Goal: Task Accomplishment & Management: Manage account settings

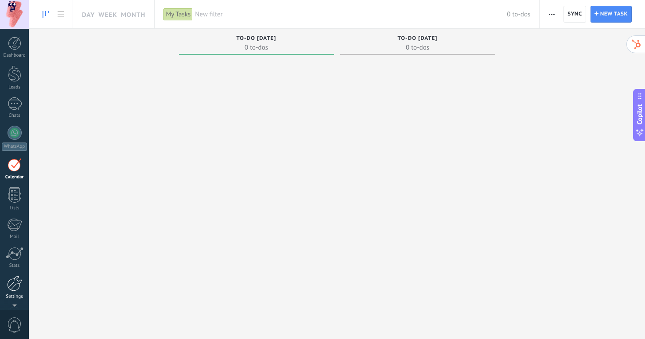
click at [19, 296] on div "Settings" at bounding box center [15, 297] width 26 height 6
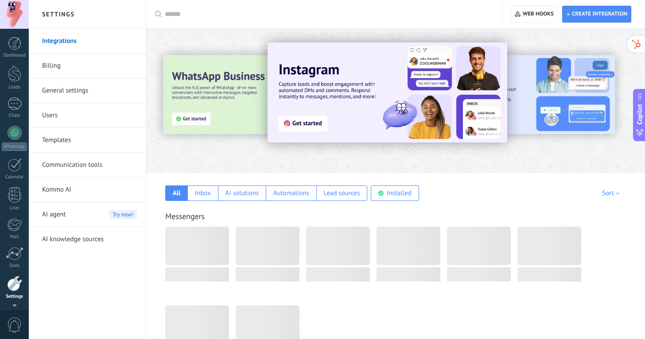
click at [16, 19] on div at bounding box center [14, 14] width 29 height 29
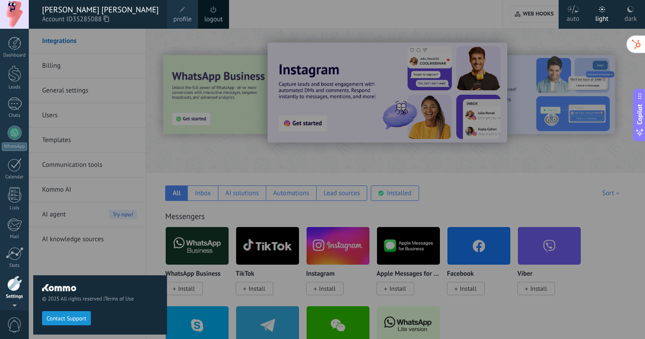
click at [211, 126] on div at bounding box center [351, 169] width 645 height 339
click at [21, 8] on div at bounding box center [14, 14] width 29 height 29
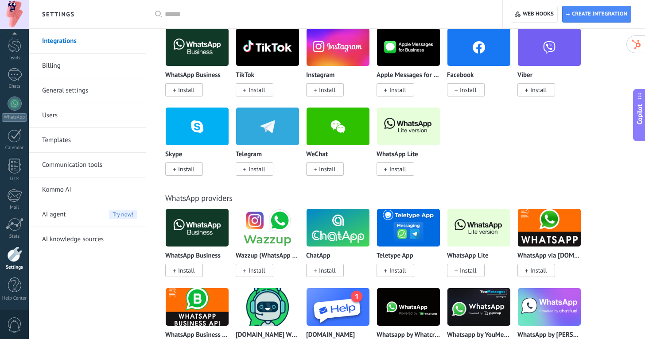
scroll to position [200, 0]
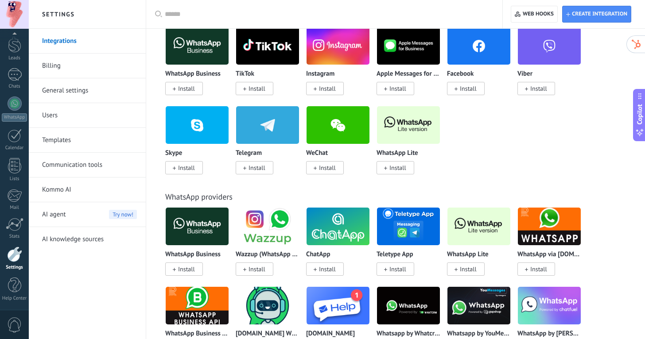
click at [319, 90] on span "Install" at bounding box center [327, 89] width 17 height 8
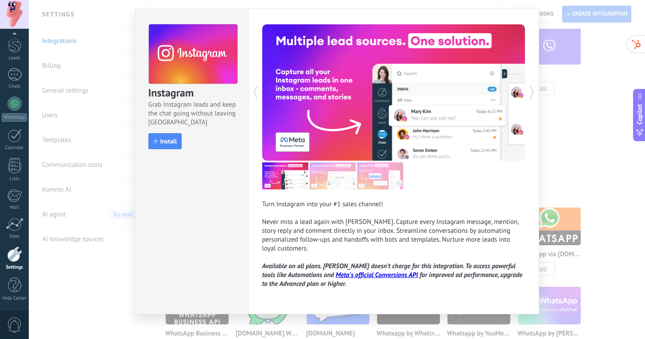
scroll to position [21, 0]
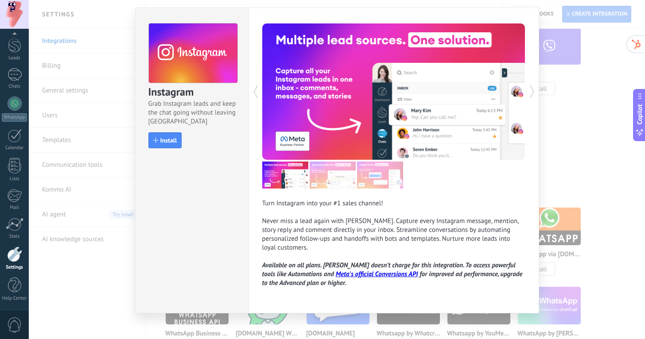
click at [336, 178] on img at bounding box center [332, 175] width 46 height 27
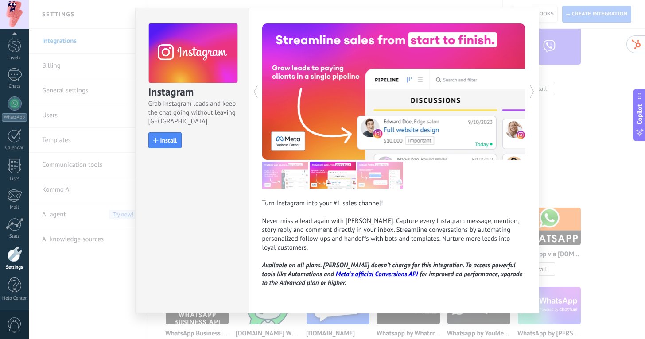
click at [394, 176] on img at bounding box center [380, 175] width 46 height 27
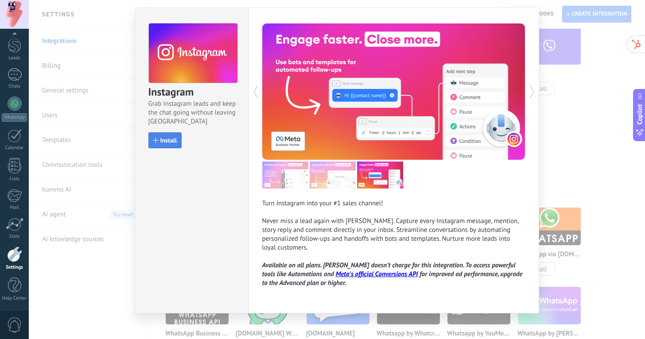
click at [168, 139] on span "Install" at bounding box center [168, 140] width 17 height 6
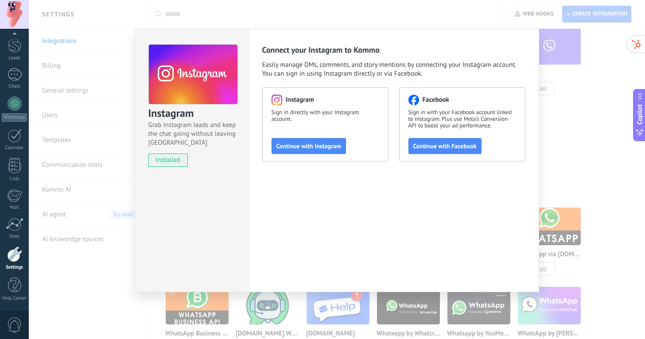
scroll to position [0, 0]
click at [429, 148] on span "Continue with Facebook" at bounding box center [444, 146] width 63 height 6
click at [572, 151] on div "Instagram Grab Instagram leads and keep the chat going without leaving [PERSON_…" at bounding box center [337, 169] width 616 height 339
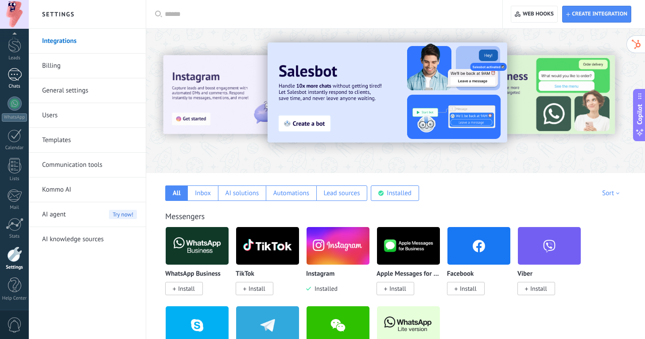
click at [9, 75] on div at bounding box center [15, 74] width 14 height 13
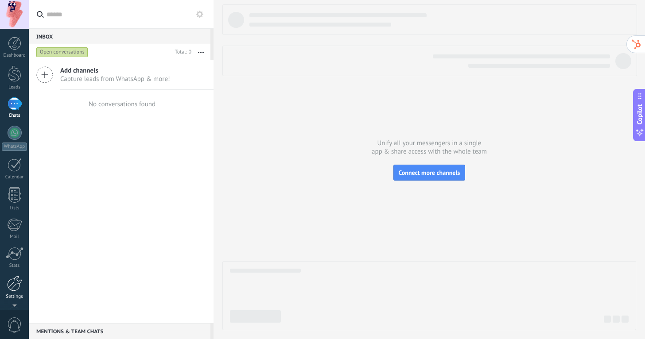
click at [15, 285] on div at bounding box center [14, 283] width 15 height 15
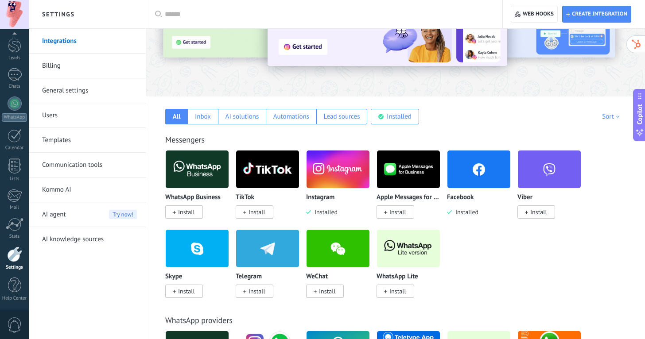
scroll to position [86, 0]
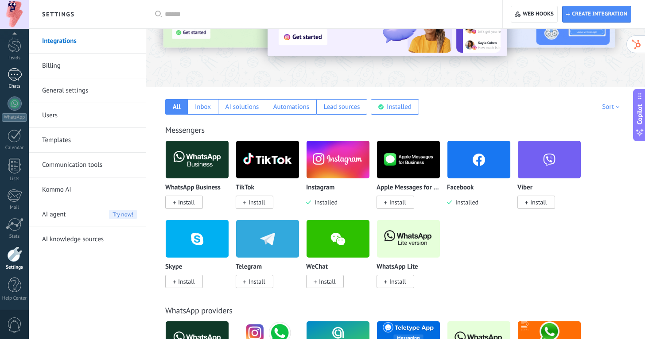
click at [15, 76] on div at bounding box center [15, 74] width 14 height 13
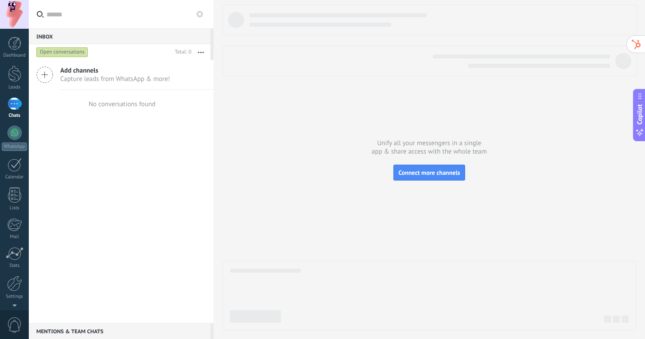
click at [94, 80] on span "Capture leads from WhatsApp & more!" at bounding box center [115, 79] width 110 height 8
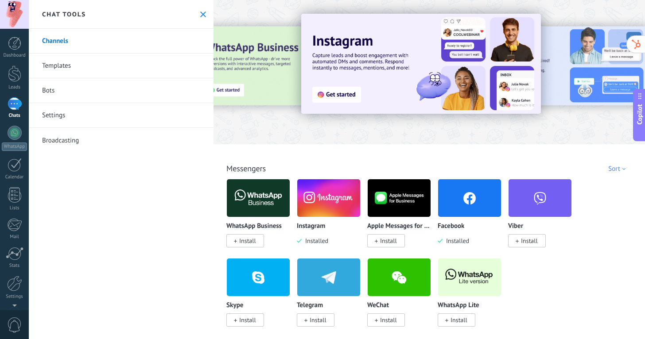
click at [332, 202] on img at bounding box center [328, 198] width 63 height 43
click at [319, 204] on img at bounding box center [328, 198] width 63 height 43
click at [453, 240] on span "Installed" at bounding box center [455, 241] width 27 height 8
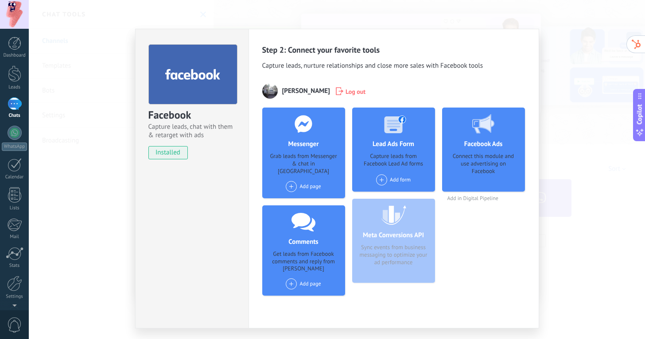
click at [579, 48] on div "Facebook Capture leads, chat with them & retarget with ads installed Uninstall …" at bounding box center [337, 169] width 616 height 339
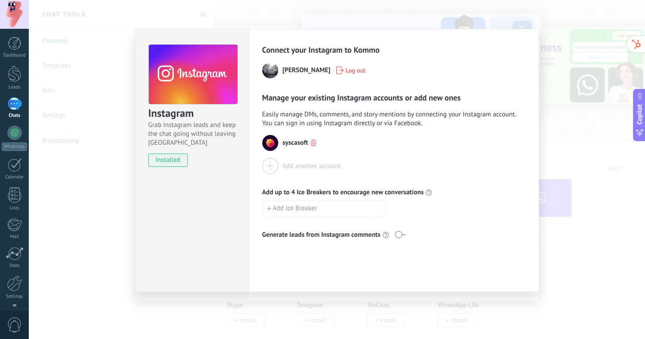
click at [552, 158] on div "Instagram Grab Instagram leads and keep the chat going without leaving [PERSON_…" at bounding box center [337, 169] width 616 height 339
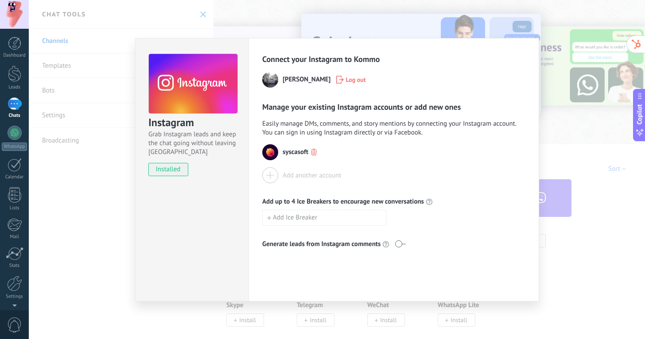
click at [574, 160] on div "Instagram Grab Instagram leads and keep the chat going without leaving [PERSON_…" at bounding box center [337, 169] width 616 height 339
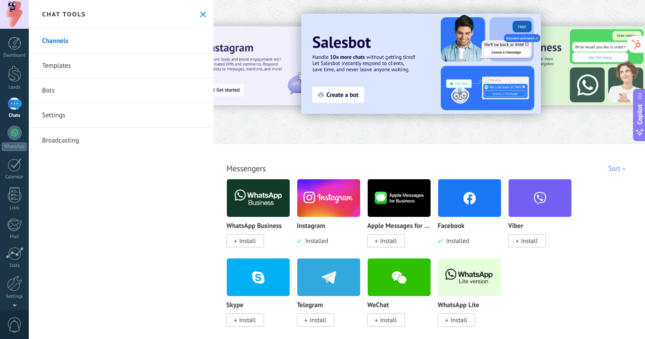
click at [318, 211] on img at bounding box center [328, 198] width 63 height 43
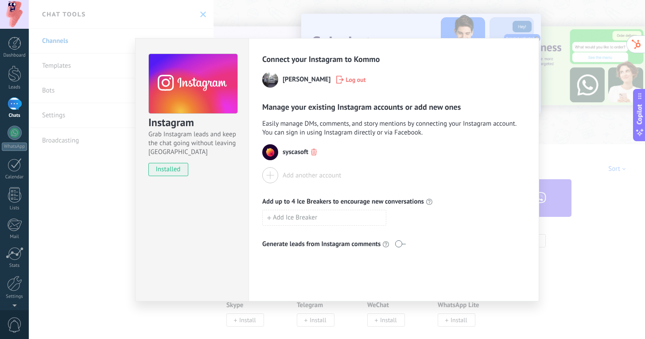
click at [272, 174] on div at bounding box center [270, 175] width 16 height 16
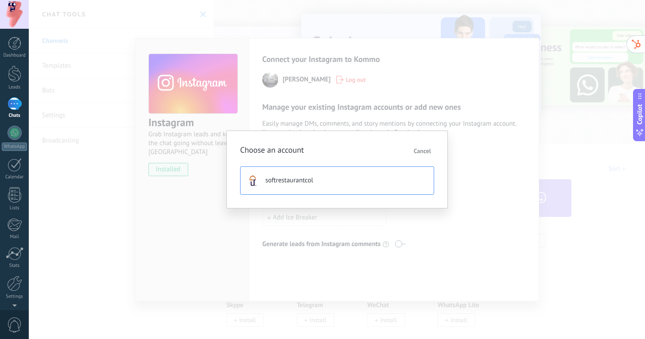
click at [275, 188] on button "softrestaurantcol" at bounding box center [337, 180] width 194 height 28
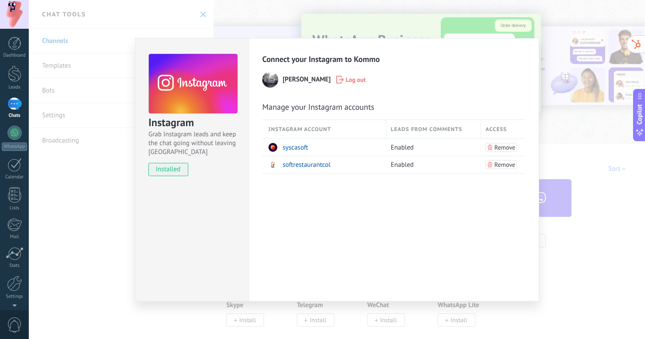
click at [561, 147] on div "Instagram Grab Instagram leads and keep the chat going without leaving [PERSON_…" at bounding box center [337, 169] width 616 height 339
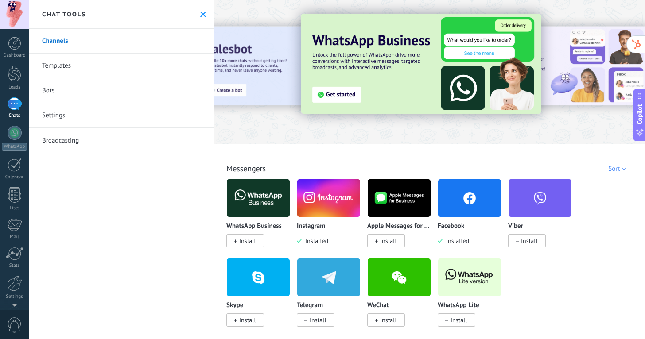
click at [468, 192] on img at bounding box center [469, 198] width 63 height 43
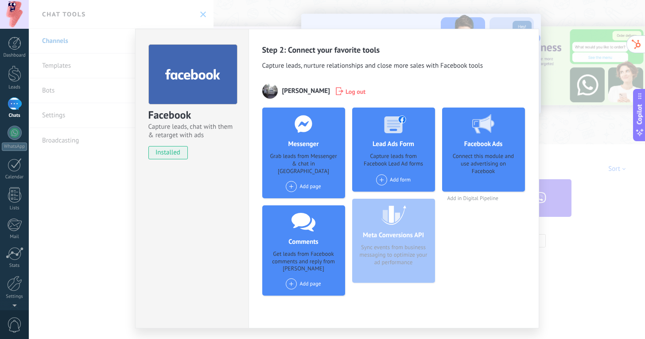
click at [290, 181] on span at bounding box center [291, 186] width 11 height 11
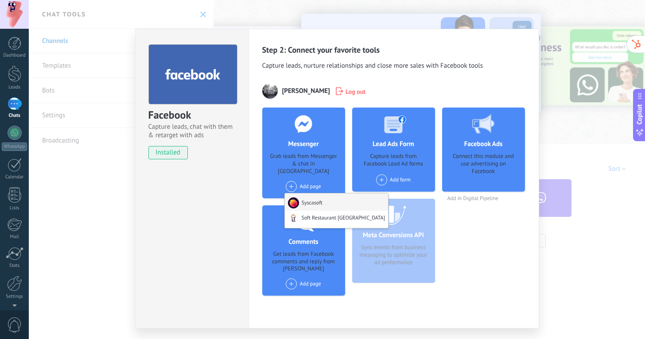
click at [299, 195] on div "Syscasoft" at bounding box center [336, 201] width 103 height 17
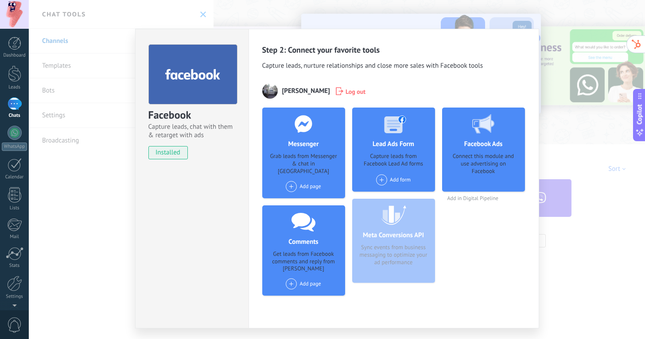
click at [291, 181] on span at bounding box center [291, 186] width 11 height 11
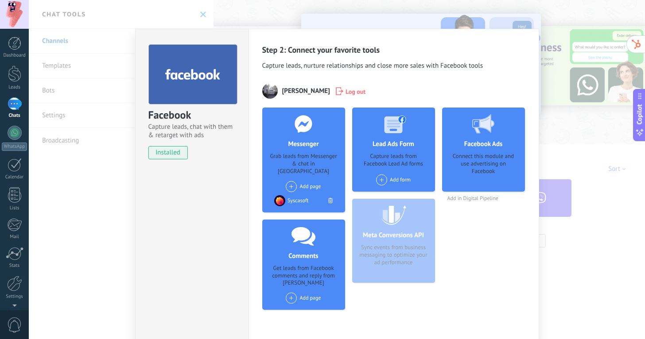
click at [303, 220] on div at bounding box center [303, 236] width 88 height 32
click at [295, 181] on div "Add page Soft Restaurant [GEOGRAPHIC_DATA]" at bounding box center [303, 186] width 35 height 11
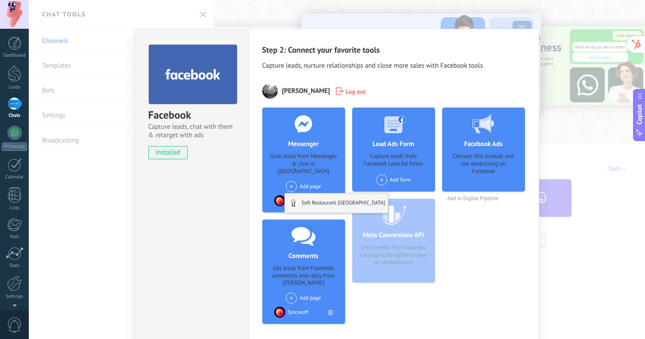
click at [302, 199] on div "Soft Restaurant [GEOGRAPHIC_DATA]" at bounding box center [336, 202] width 103 height 19
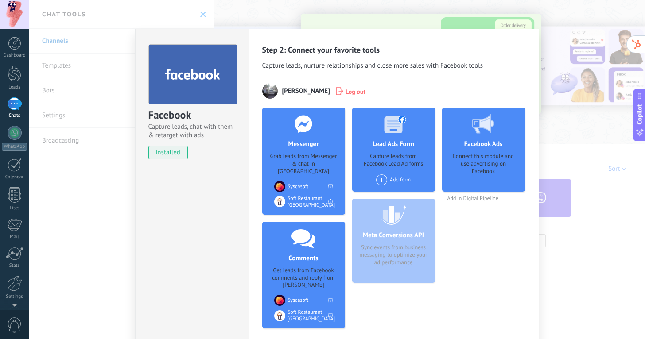
click at [376, 177] on span at bounding box center [381, 179] width 11 height 11
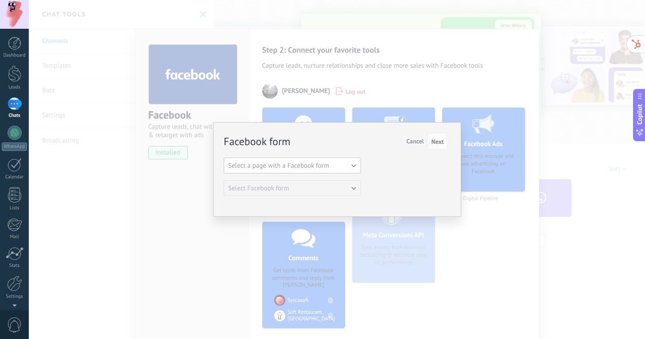
click at [343, 163] on button "Select a page with a Facebook form" at bounding box center [292, 166] width 137 height 16
click at [333, 195] on span "Soft Restaurant [GEOGRAPHIC_DATA]" at bounding box center [287, 196] width 139 height 8
click at [441, 142] on span "Next" at bounding box center [437, 142] width 12 height 6
click at [440, 143] on span "Next" at bounding box center [437, 142] width 12 height 6
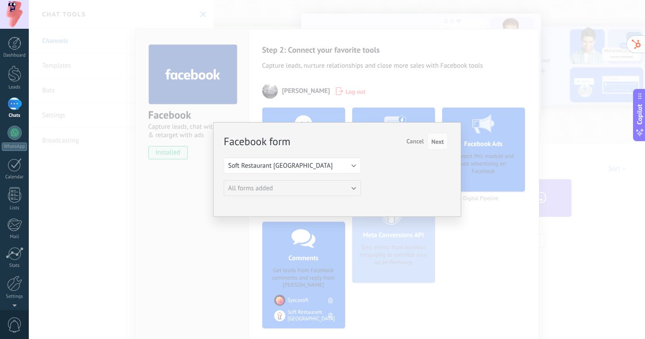
click at [417, 143] on span "Cancel" at bounding box center [414, 141] width 17 height 8
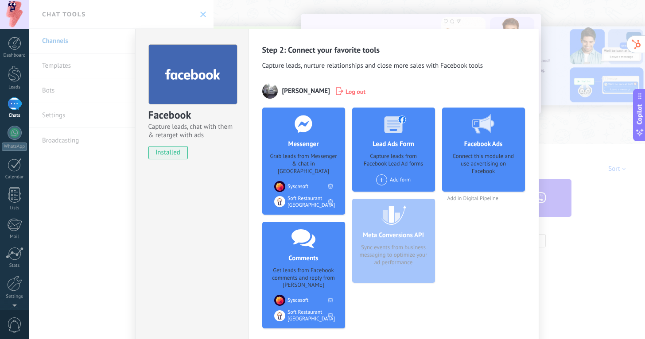
click at [383, 182] on span at bounding box center [381, 179] width 11 height 11
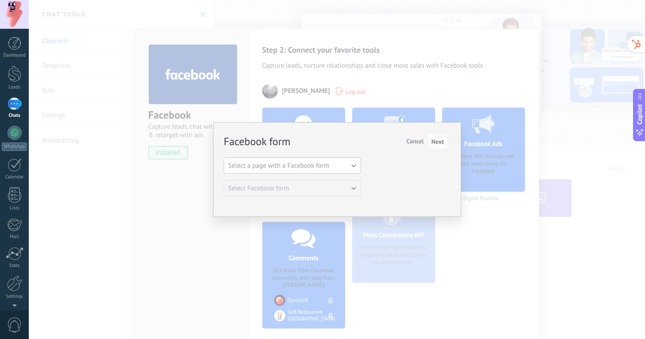
click at [328, 166] on span "Select a page with a Facebook form" at bounding box center [278, 166] width 101 height 8
click at [291, 195] on span "Soft Restaurant [GEOGRAPHIC_DATA]" at bounding box center [287, 196] width 139 height 8
click at [304, 166] on button "Soft Restaurant [GEOGRAPHIC_DATA]" at bounding box center [292, 166] width 137 height 16
click at [283, 185] on li "Syscasoft" at bounding box center [289, 180] width 142 height 15
click at [287, 189] on span "Select Facebook form" at bounding box center [258, 188] width 61 height 8
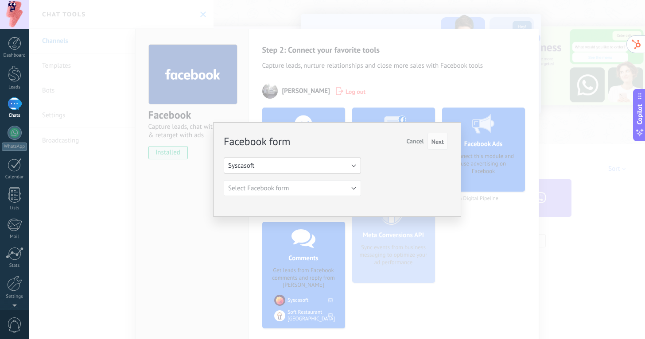
click at [328, 161] on button "Syscasoft" at bounding box center [292, 166] width 137 height 16
click at [313, 195] on span "Soft Restaurant [GEOGRAPHIC_DATA]" at bounding box center [287, 196] width 139 height 8
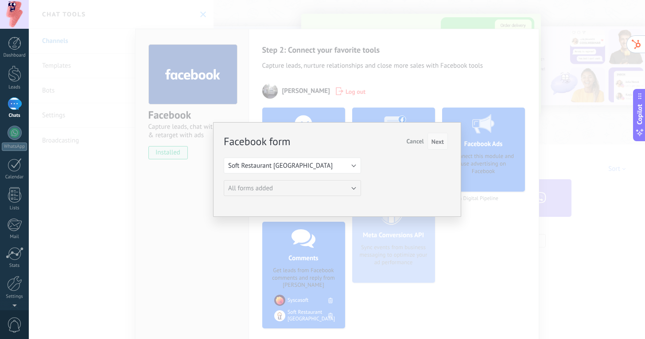
click at [441, 142] on span "Next" at bounding box center [437, 142] width 12 height 6
click at [435, 144] on span "Next" at bounding box center [437, 142] width 12 height 6
click at [355, 167] on button "Soft Restaurant [GEOGRAPHIC_DATA]" at bounding box center [292, 166] width 137 height 16
click at [317, 187] on li "Syscasoft" at bounding box center [289, 180] width 142 height 15
click at [323, 188] on button "Select Facebook form" at bounding box center [292, 188] width 137 height 16
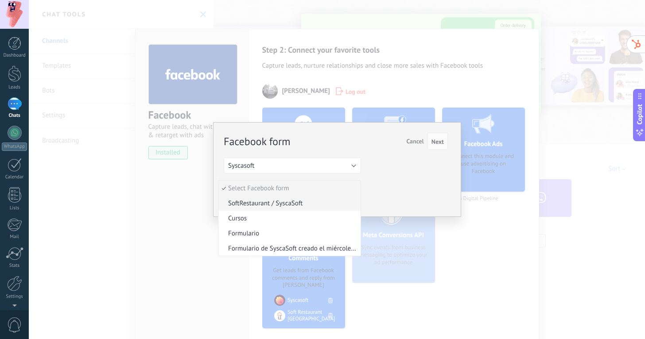
click at [320, 201] on span "SoftRestaurant / SyscaSoft" at bounding box center [287, 203] width 139 height 8
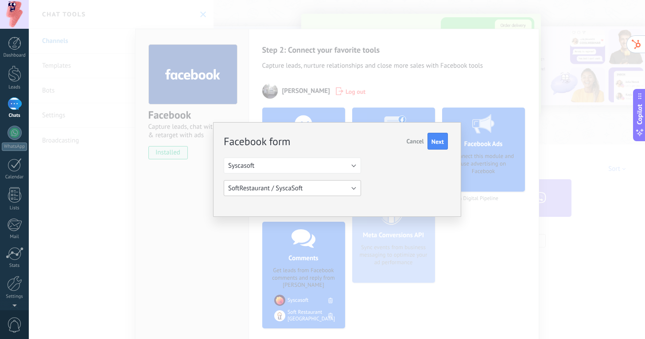
click at [338, 189] on button "SoftRestaurant / SyscaSoft" at bounding box center [292, 188] width 137 height 16
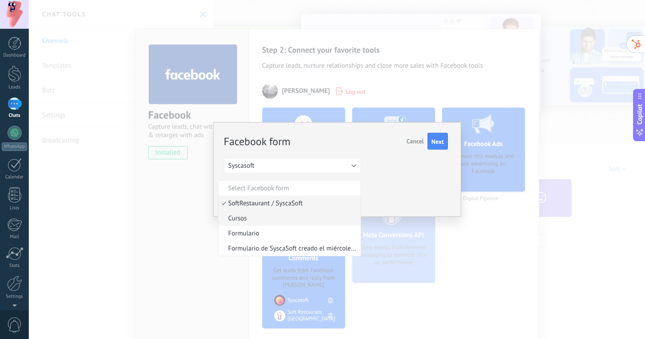
click at [282, 225] on li "Cursos" at bounding box center [289, 218] width 142 height 15
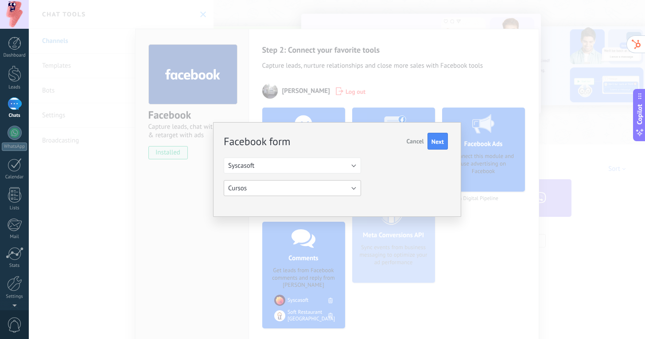
click at [304, 188] on button "Cursos" at bounding box center [292, 188] width 137 height 16
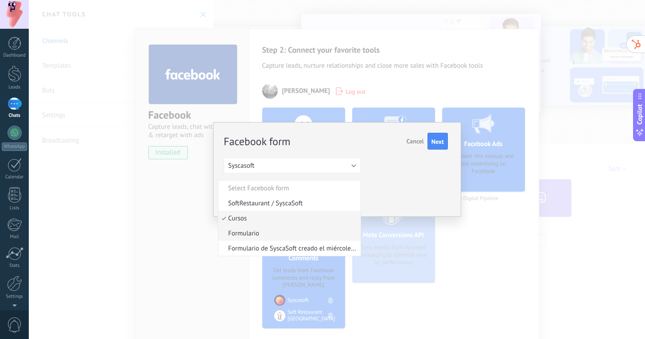
click at [282, 231] on span "Formulario" at bounding box center [287, 233] width 139 height 8
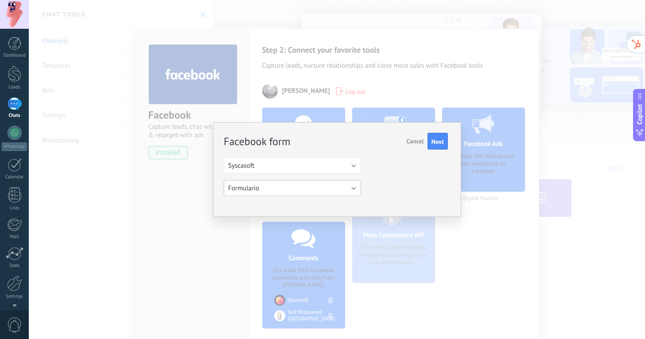
click at [301, 187] on button "Formulario" at bounding box center [292, 188] width 137 height 16
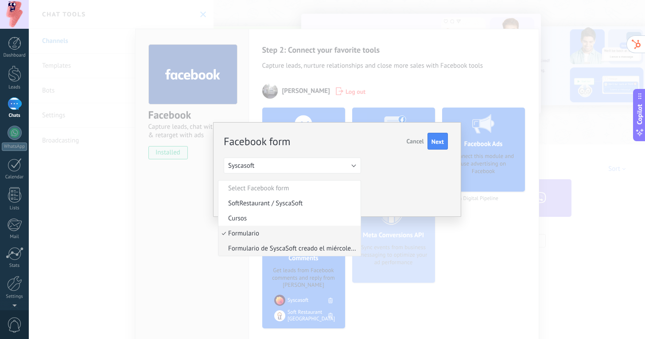
click at [283, 249] on span "Formulario de SyscaSoft creado el miércoles, 6 de noviembre de 2019 14:34" at bounding box center [287, 248] width 139 height 8
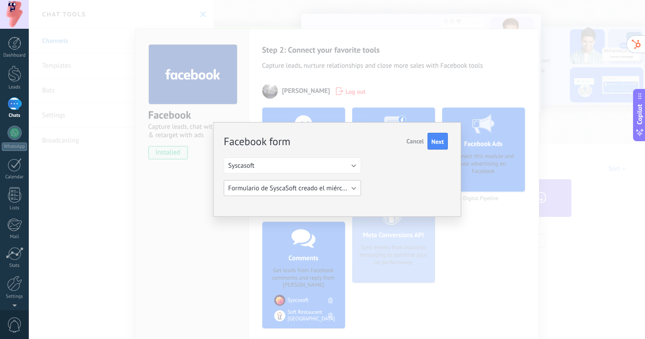
click at [312, 191] on span "Formulario de SyscaSoft creado el miércoles, 6 de noviembre de 2019 14:34" at bounding box center [335, 188] width 215 height 8
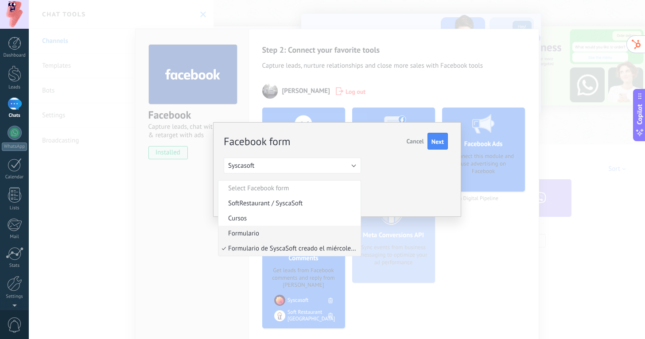
click at [319, 236] on span "Formulario" at bounding box center [287, 233] width 139 height 8
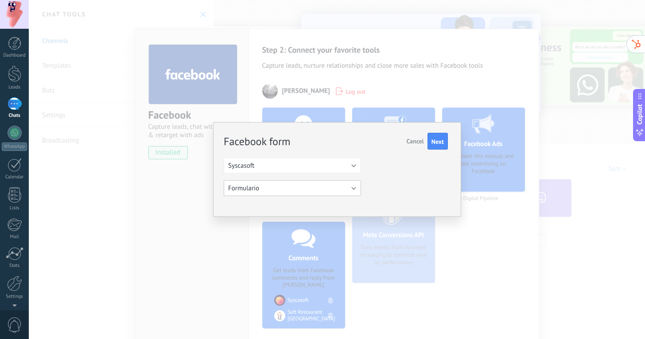
click at [330, 193] on button "Formulario" at bounding box center [292, 188] width 137 height 16
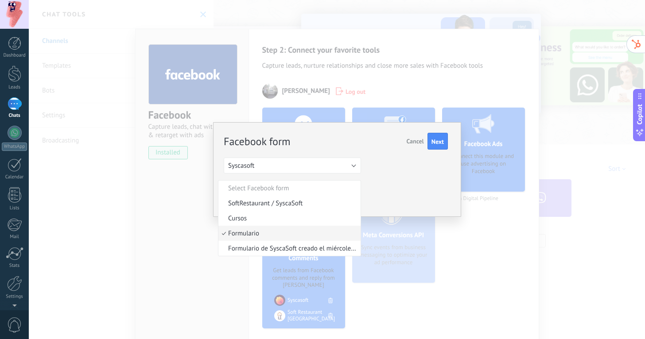
click at [416, 135] on button "Cancel" at bounding box center [414, 141] width 24 height 17
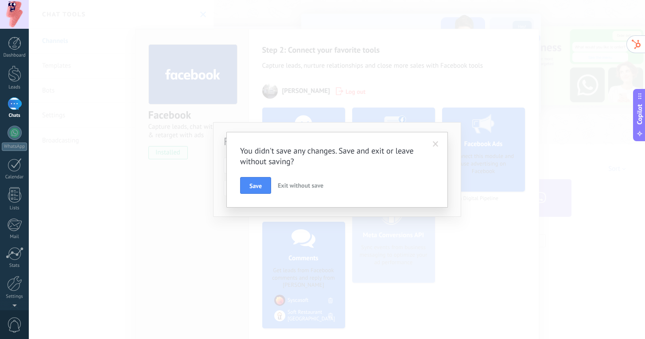
click at [299, 186] on span "Exit without save" at bounding box center [301, 186] width 46 height 8
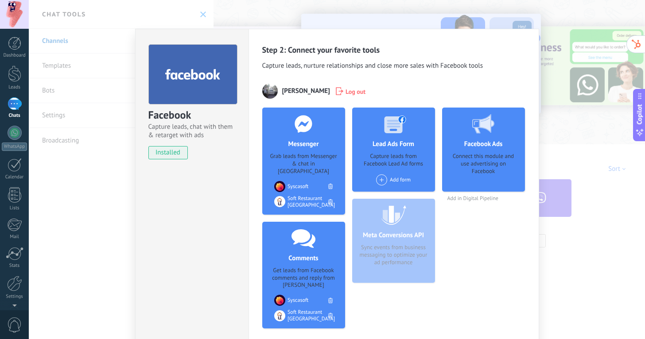
click at [475, 158] on div "Connect this module and use advertising on Facebook" at bounding box center [483, 169] width 69 height 33
click at [409, 250] on div "Meta Conversions API Sync events from business messaging to optimize your ad pe…" at bounding box center [393, 241] width 83 height 84
click at [451, 174] on div "Connect this module and use advertising on Facebook" at bounding box center [483, 169] width 69 height 33
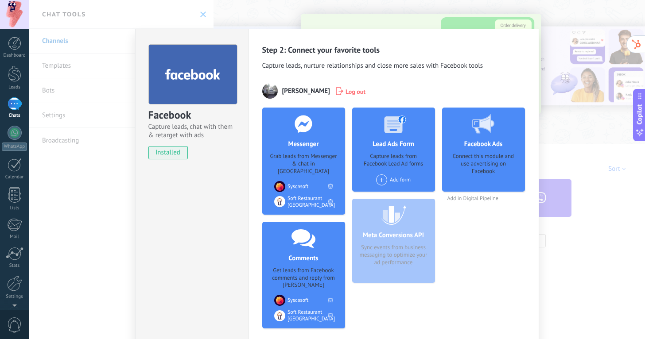
click at [463, 160] on div "Connect this module and use advertising on Facebook" at bounding box center [483, 169] width 69 height 33
click at [505, 177] on div "Connect this module and use advertising on Facebook" at bounding box center [483, 169] width 69 height 33
click at [543, 168] on div "Facebook Capture leads, chat with them & retarget with ads installed Uninstall …" at bounding box center [337, 169] width 616 height 339
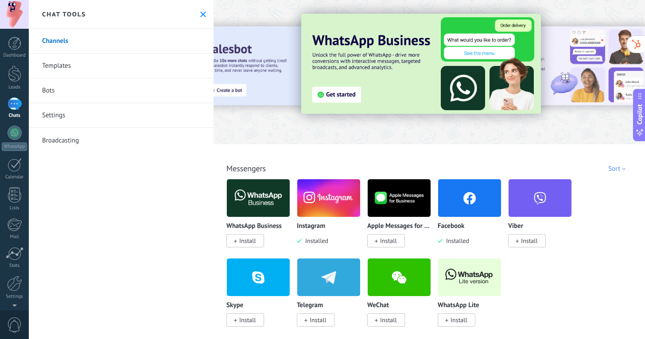
click at [469, 197] on img at bounding box center [469, 198] width 63 height 43
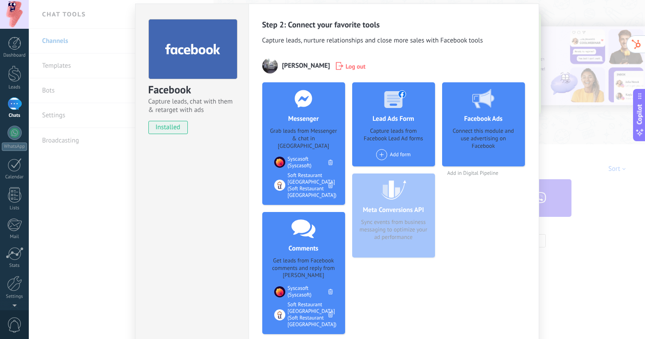
scroll to position [33, 0]
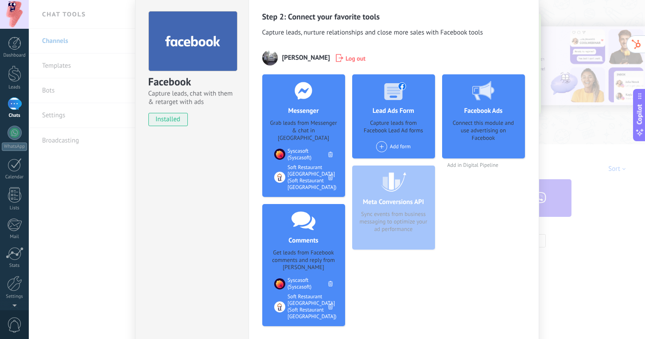
click at [571, 182] on div "Facebook Capture leads, chat with them & retarget with ads installed Uninstall …" at bounding box center [337, 169] width 616 height 339
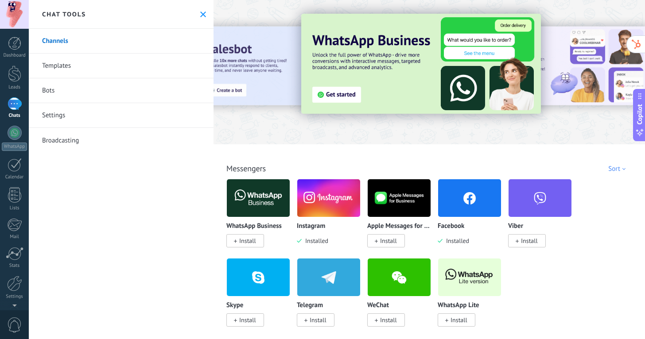
scroll to position [0, 0]
click at [256, 209] on img at bounding box center [258, 198] width 63 height 43
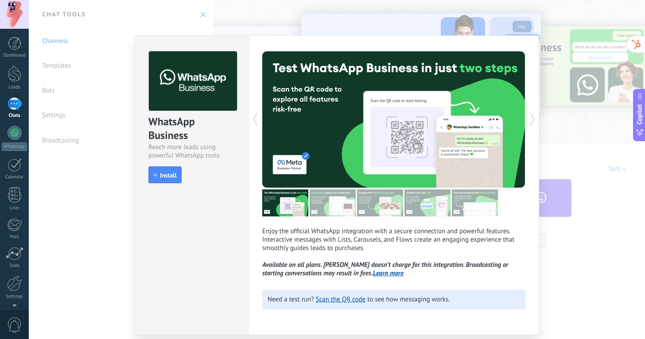
click at [530, 122] on icon at bounding box center [532, 120] width 9 height 18
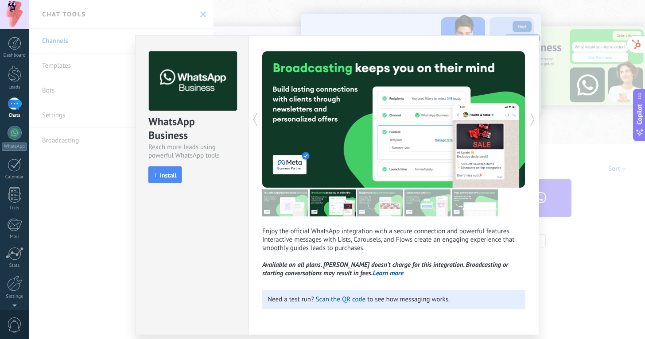
click at [530, 122] on icon at bounding box center [532, 120] width 9 height 18
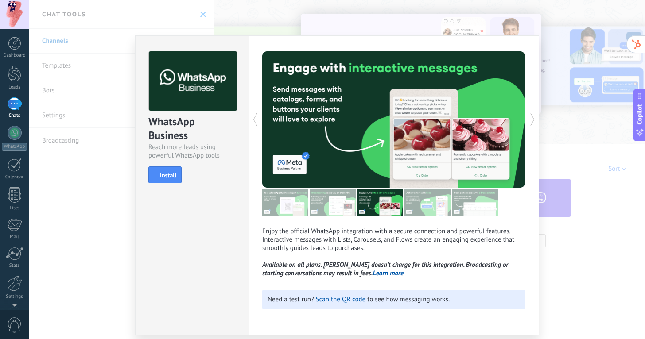
click at [417, 201] on img at bounding box center [427, 202] width 46 height 27
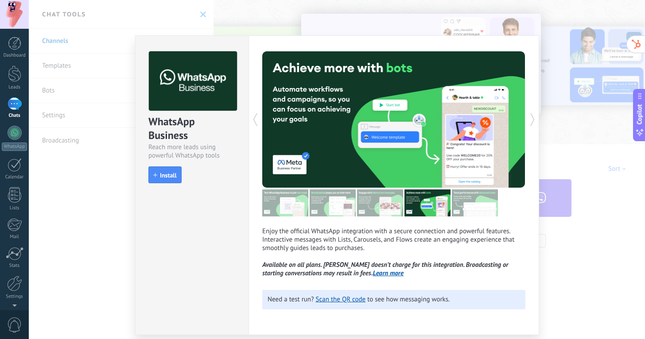
click at [469, 201] on img at bounding box center [475, 202] width 46 height 27
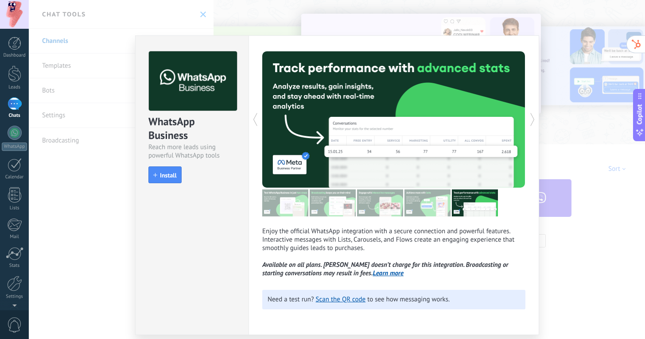
click at [580, 140] on div "WhatsApp Business Reach more leads using powerful WhatsApp tools install Instal…" at bounding box center [337, 169] width 616 height 339
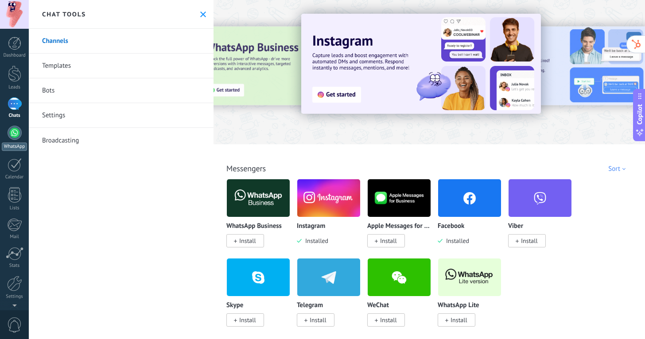
click at [9, 133] on div at bounding box center [15, 133] width 14 height 14
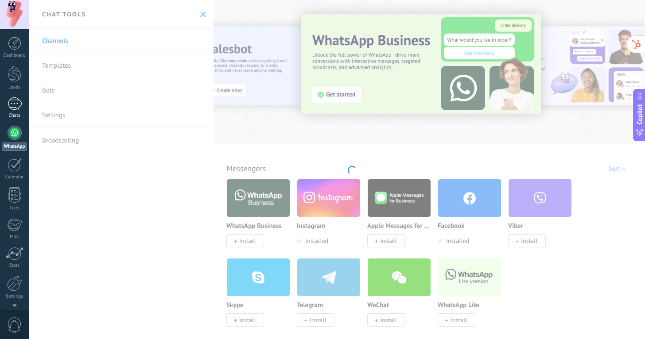
click at [19, 105] on div at bounding box center [15, 103] width 14 height 13
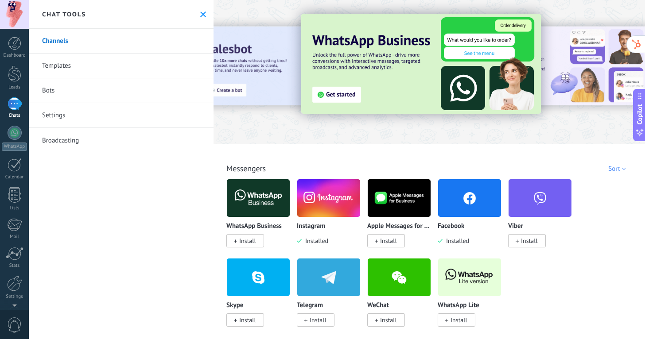
click at [19, 105] on div at bounding box center [15, 103] width 14 height 13
click at [16, 108] on div at bounding box center [15, 103] width 14 height 13
click at [22, 41] on link "Dashboard" at bounding box center [14, 48] width 29 height 22
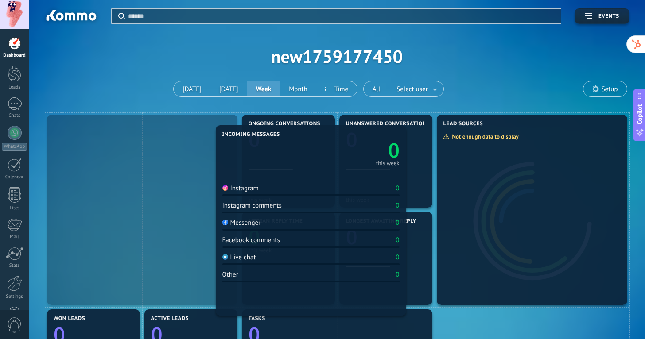
drag, startPoint x: 161, startPoint y: 134, endPoint x: 329, endPoint y: 145, distance: 169.0
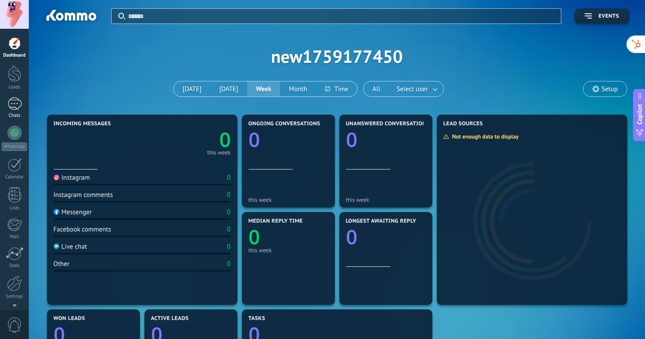
click at [15, 102] on div at bounding box center [15, 103] width 14 height 13
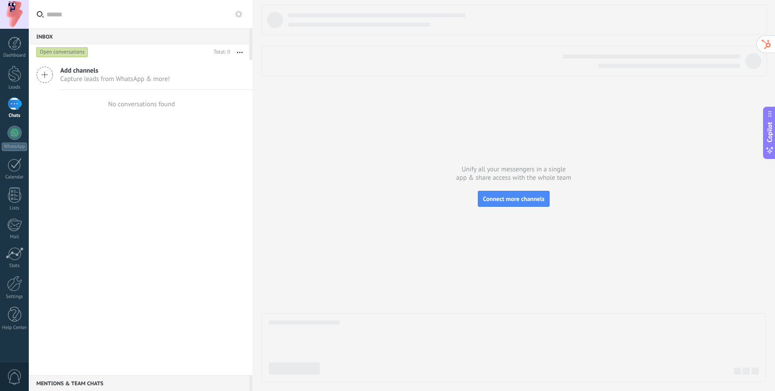
click at [49, 74] on icon at bounding box center [44, 74] width 17 height 17
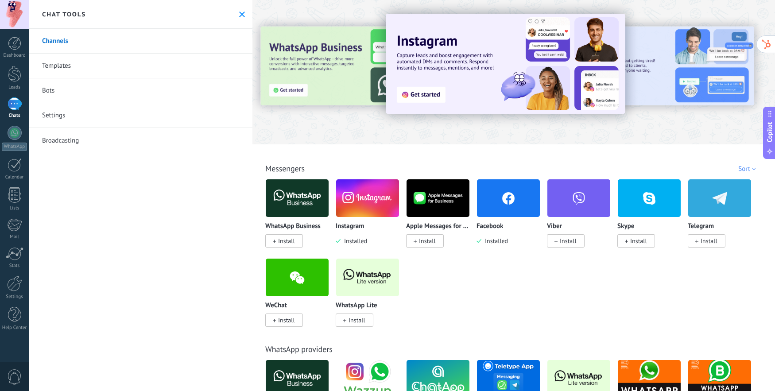
click at [367, 197] on img at bounding box center [367, 198] width 63 height 43
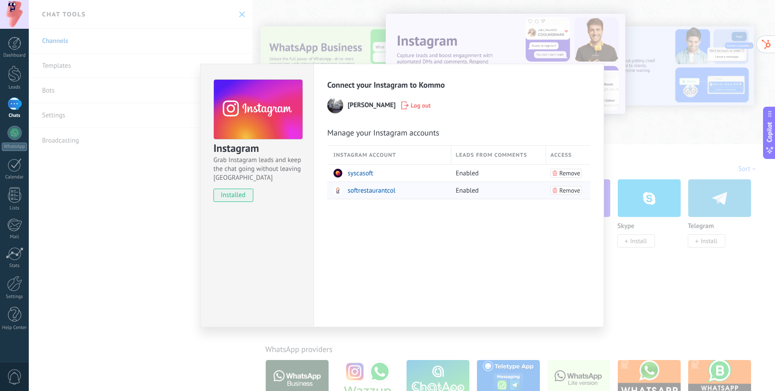
click at [368, 189] on span "softrestaurantcol" at bounding box center [372, 190] width 48 height 8
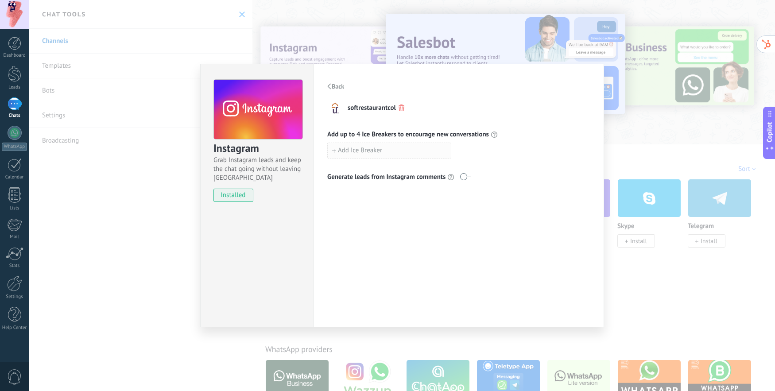
click at [370, 147] on span "Add Ice Breaker" at bounding box center [360, 150] width 44 height 6
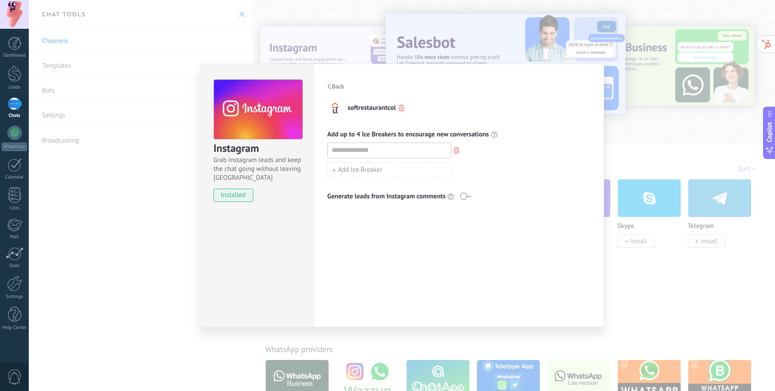
click at [335, 89] on span "Back" at bounding box center [338, 86] width 12 height 6
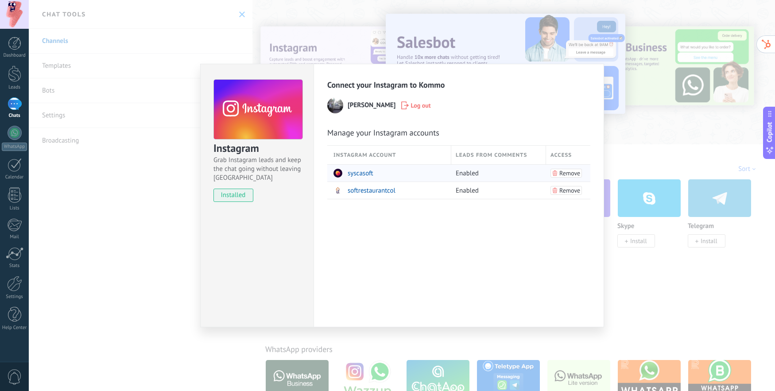
click at [405, 175] on div "syscasoft" at bounding box center [389, 173] width 113 height 17
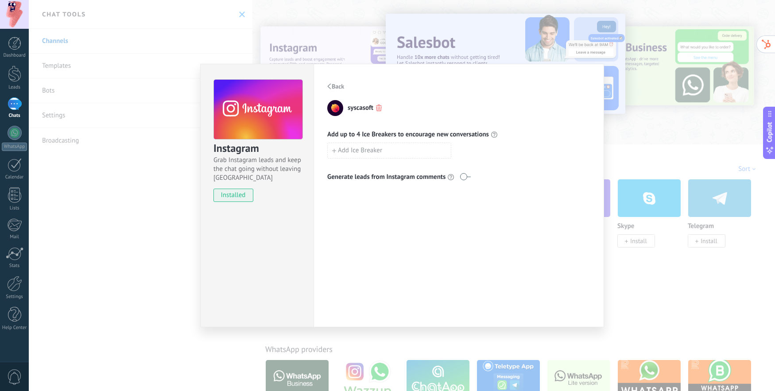
click at [332, 88] on span "Back" at bounding box center [338, 86] width 12 height 6
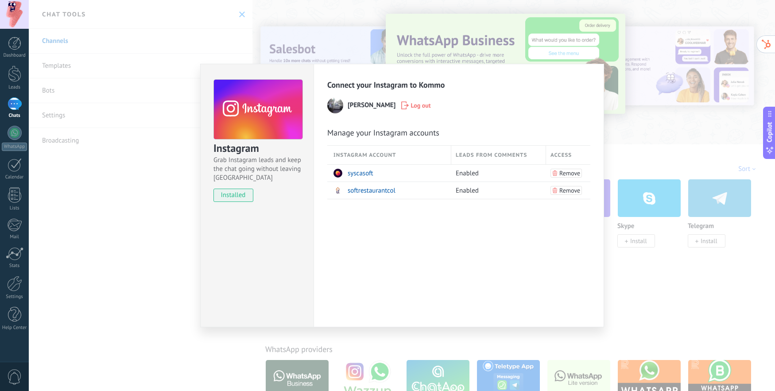
click at [631, 126] on div "Instagram Grab Instagram leads and keep the chat going without leaving [PERSON_…" at bounding box center [402, 195] width 746 height 391
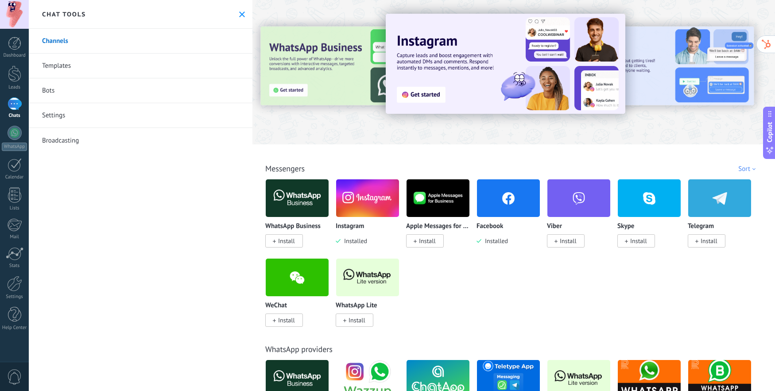
click at [392, 188] on img at bounding box center [367, 198] width 63 height 43
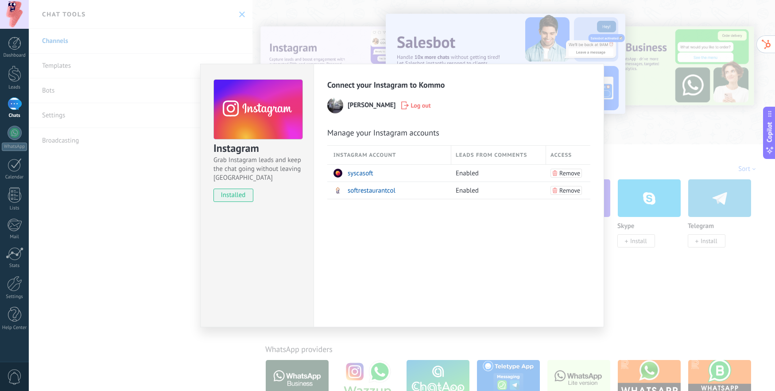
click at [603, 253] on div "Connect your Instagram to Kommo Juan Esteban Consuegra Valenci Log out Manage y…" at bounding box center [458, 195] width 290 height 263
click at [621, 255] on div "Instagram Grab Instagram leads and keep the chat going without leaving [PERSON_…" at bounding box center [402, 195] width 746 height 391
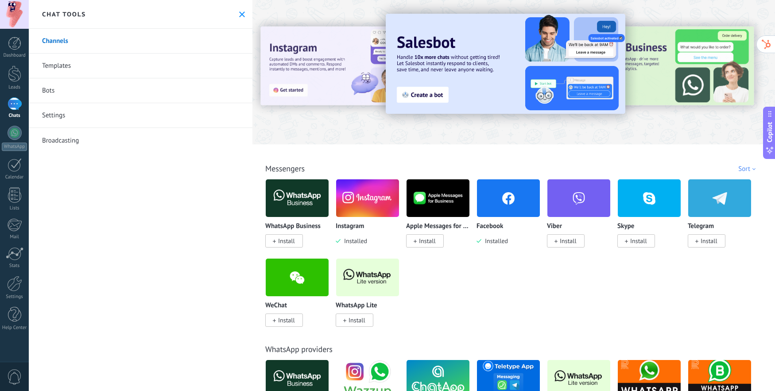
click at [576, 195] on img at bounding box center [578, 198] width 63 height 43
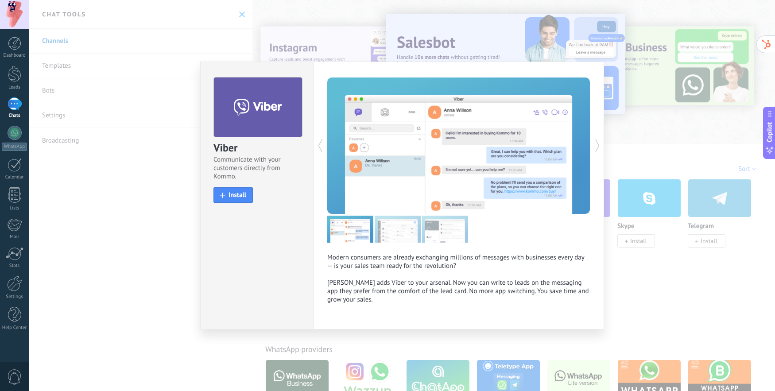
click at [644, 189] on div "Viber Communicate with your customers directly from Kommo. install Install Mode…" at bounding box center [402, 195] width 746 height 391
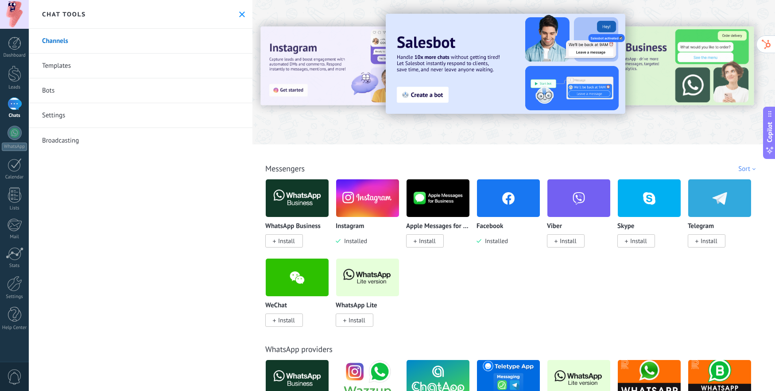
click at [506, 198] on img at bounding box center [508, 198] width 63 height 43
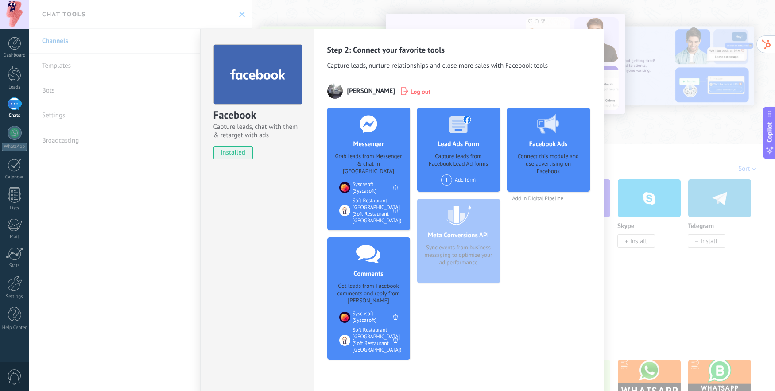
click at [644, 140] on div "Facebook Capture leads, chat with them & retarget with ads installed Uninstall …" at bounding box center [402, 195] width 746 height 391
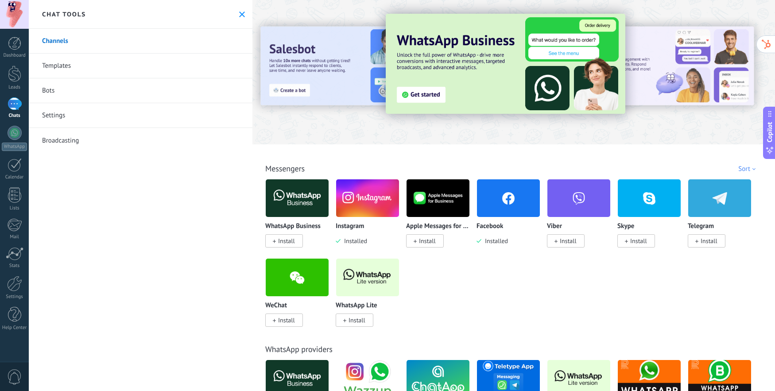
click at [357, 279] on img at bounding box center [367, 277] width 63 height 43
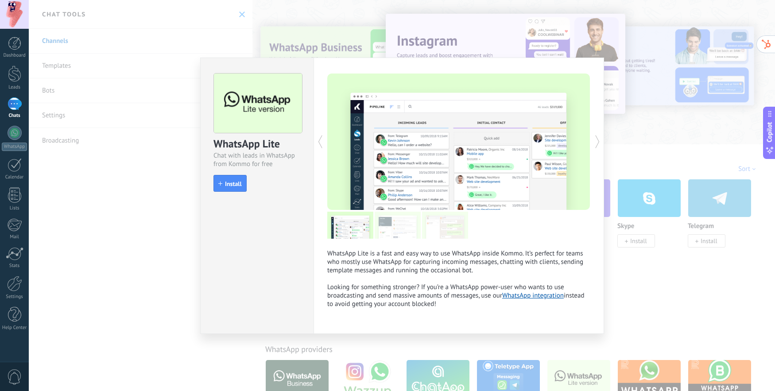
click at [644, 255] on div "WhatsApp Lite Chat with leads in WhatsApp from Kommo for free install Install W…" at bounding box center [402, 195] width 746 height 391
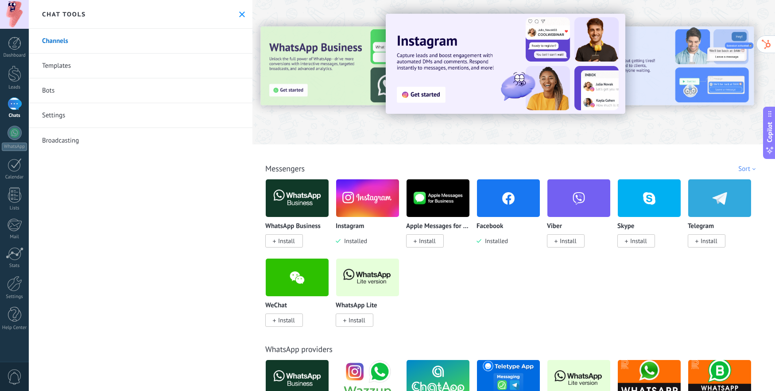
click at [433, 93] on img at bounding box center [506, 64] width 240 height 100
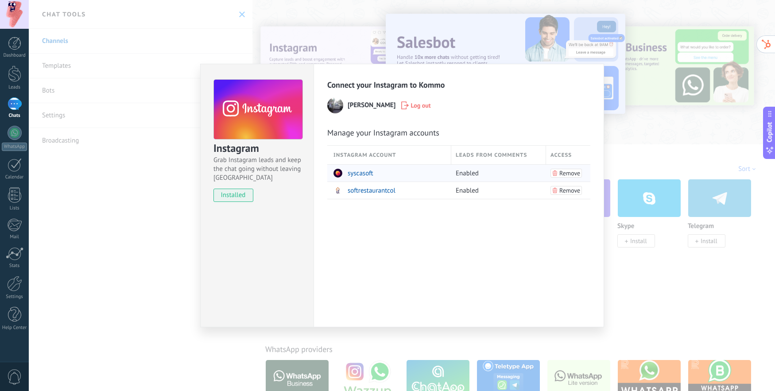
click at [428, 174] on div "syscasoft" at bounding box center [389, 173] width 113 height 17
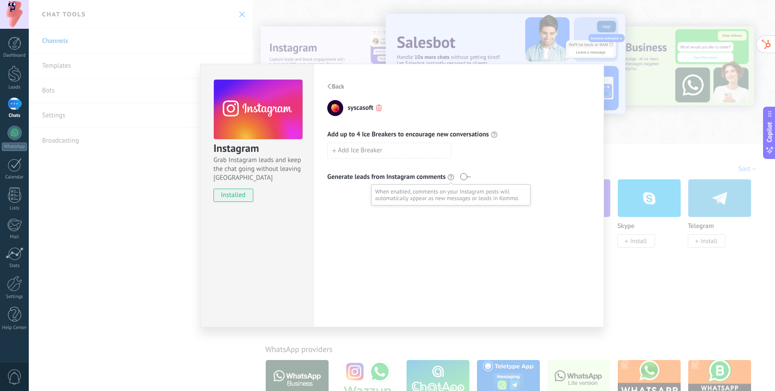
click at [452, 176] on use at bounding box center [451, 177] width 6 height 6
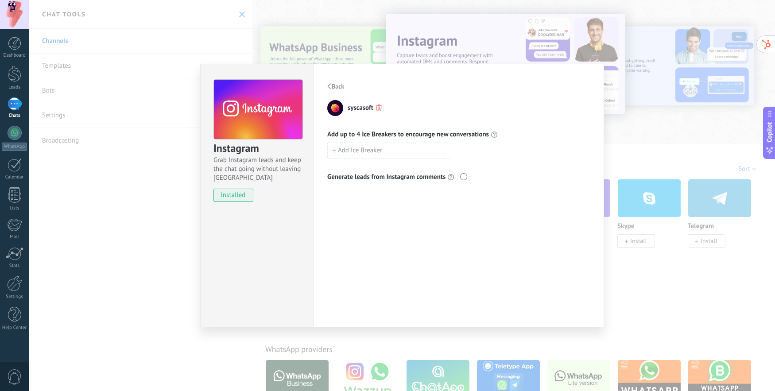
click at [333, 88] on span "Back" at bounding box center [338, 86] width 12 height 6
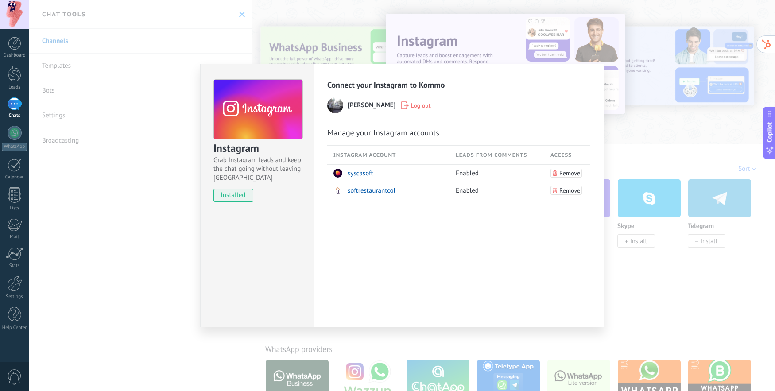
click at [644, 262] on div "Instagram Grab Instagram leads and keep the chat going without leaving [PERSON_…" at bounding box center [402, 195] width 746 height 391
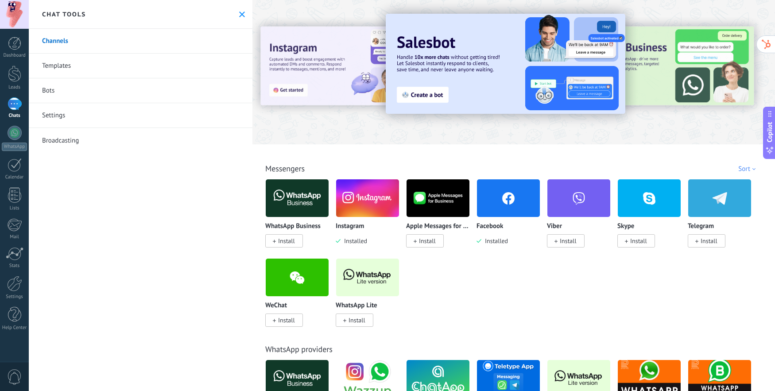
click at [81, 68] on link "Templates" at bounding box center [141, 66] width 224 height 25
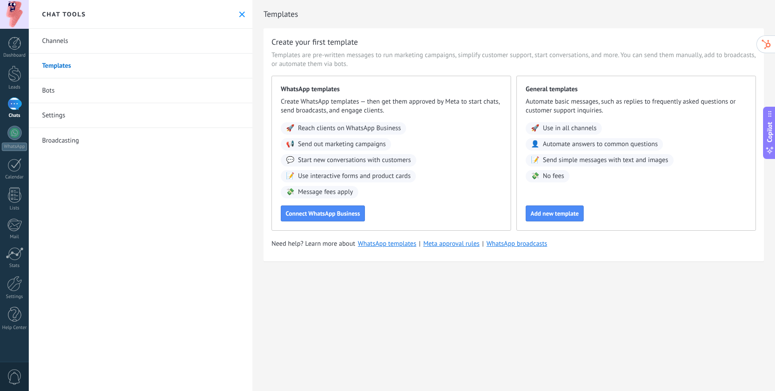
click at [85, 91] on link "Bots" at bounding box center [141, 90] width 224 height 25
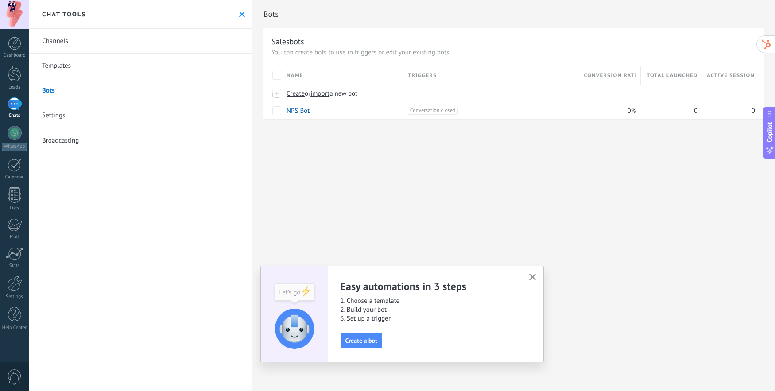
click at [95, 117] on link "Settings" at bounding box center [141, 115] width 224 height 25
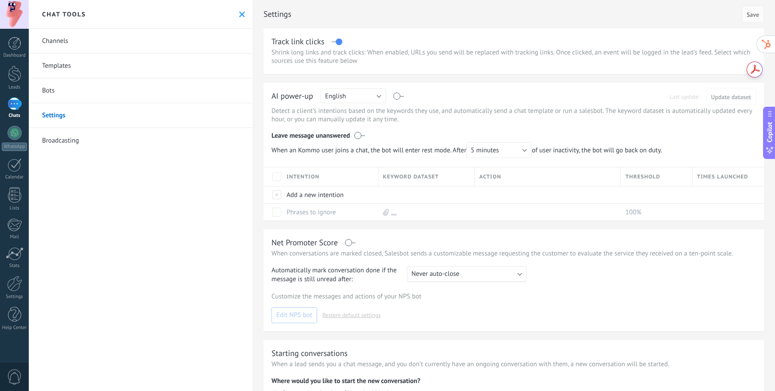
click at [107, 139] on link "Broadcasting" at bounding box center [141, 140] width 224 height 25
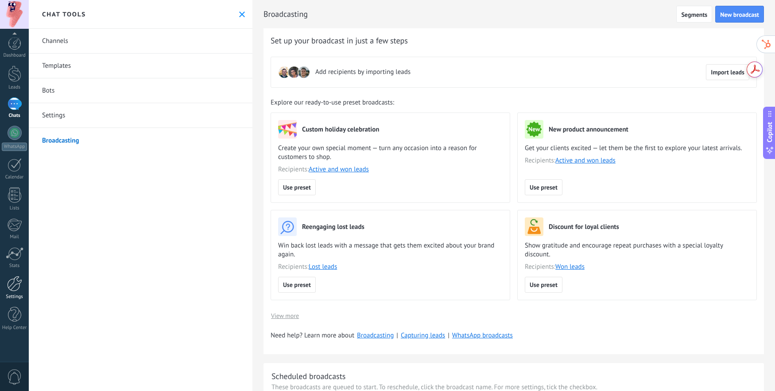
click at [13, 279] on div at bounding box center [14, 283] width 15 height 15
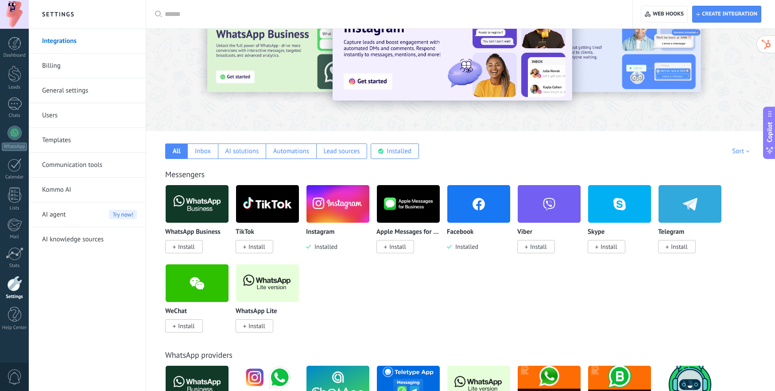
scroll to position [93, 0]
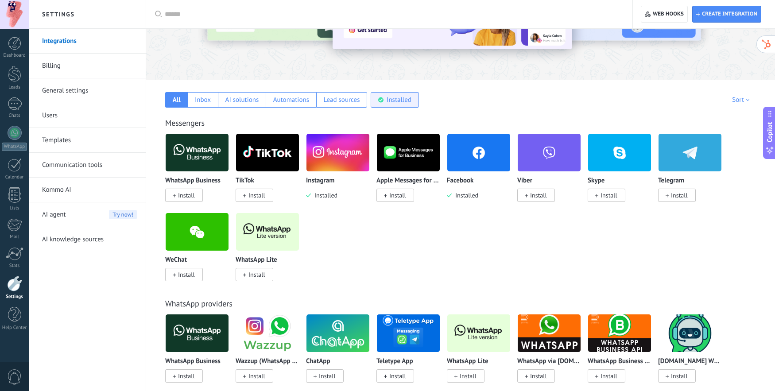
click at [390, 98] on div "Installed" at bounding box center [398, 100] width 25 height 8
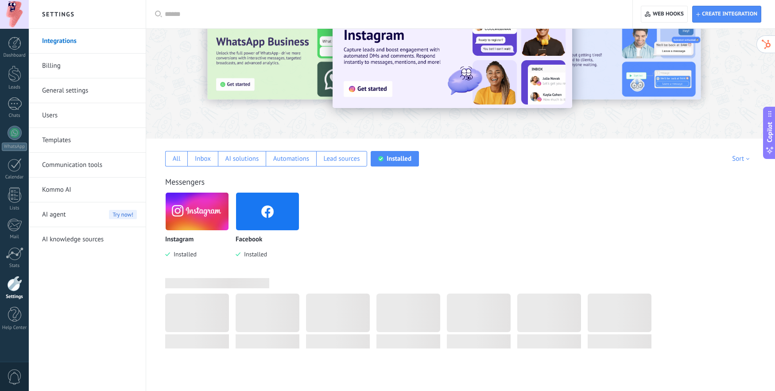
scroll to position [0, 0]
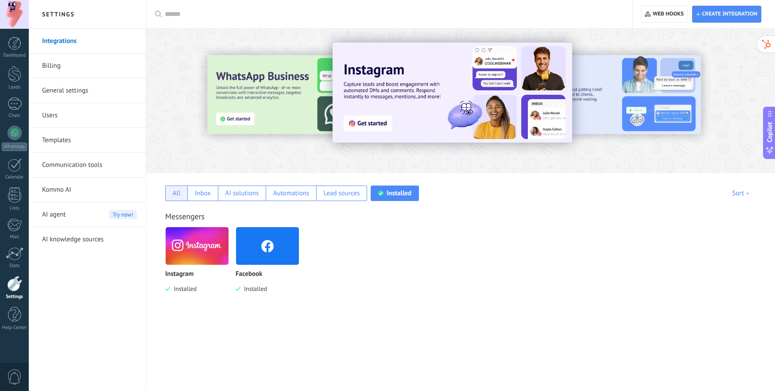
click at [177, 200] on div "All" at bounding box center [176, 192] width 22 height 15
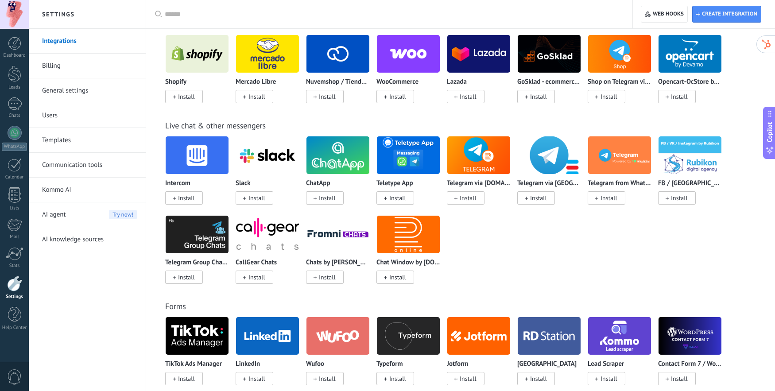
scroll to position [634, 0]
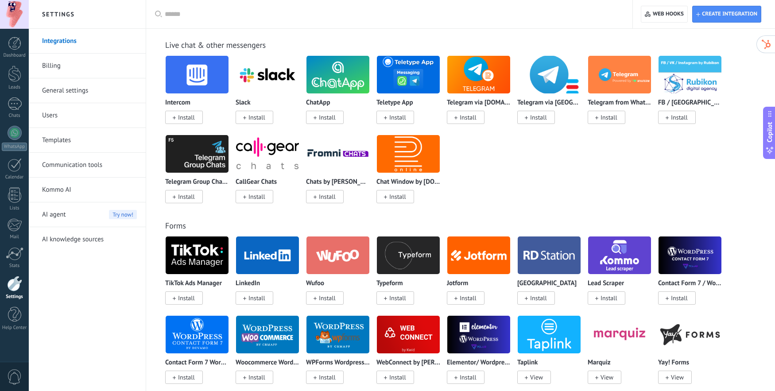
click at [63, 113] on link "Users" at bounding box center [89, 115] width 95 height 25
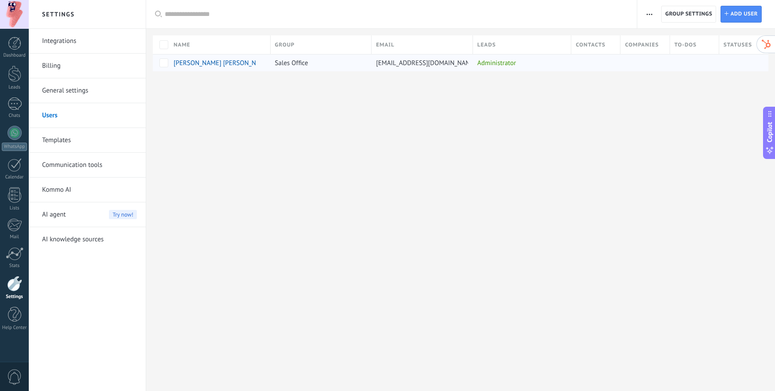
click at [215, 65] on span "[PERSON_NAME] [PERSON_NAME]" at bounding box center [222, 63] width 97 height 8
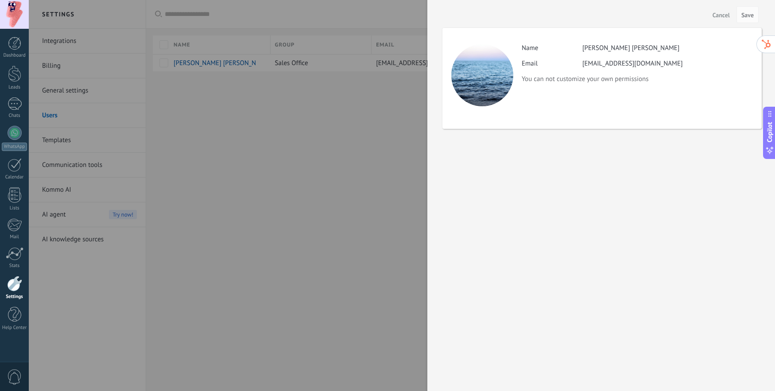
click at [358, 139] on div at bounding box center [387, 195] width 775 height 391
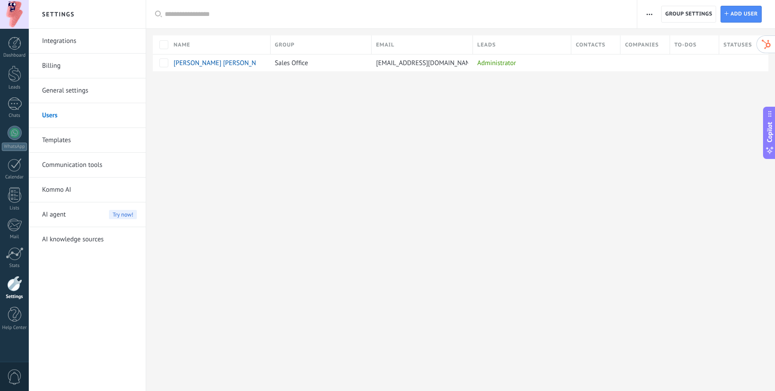
click at [75, 89] on link "General settings" at bounding box center [89, 90] width 95 height 25
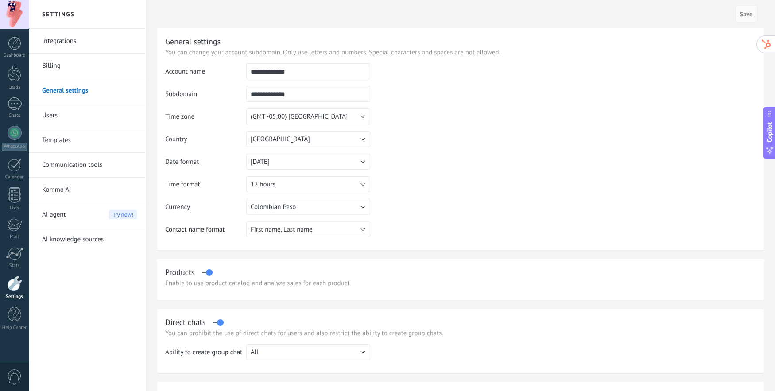
click at [81, 115] on link "Users" at bounding box center [89, 115] width 95 height 25
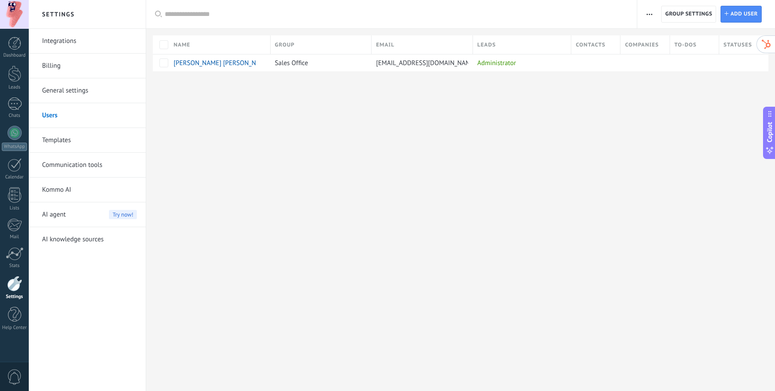
click at [15, 339] on span "0" at bounding box center [14, 376] width 15 height 15
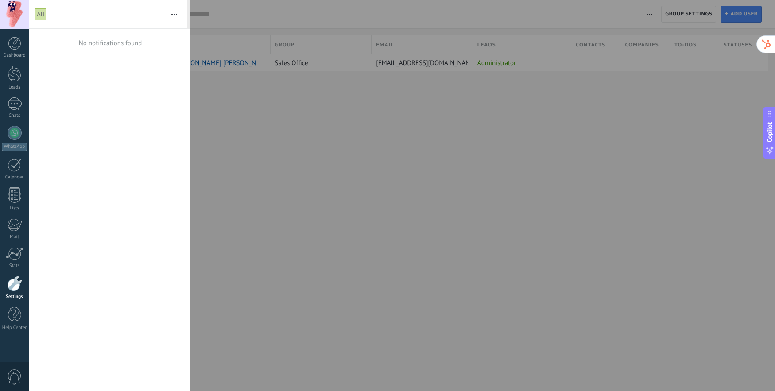
click at [294, 127] on div at bounding box center [387, 195] width 775 height 391
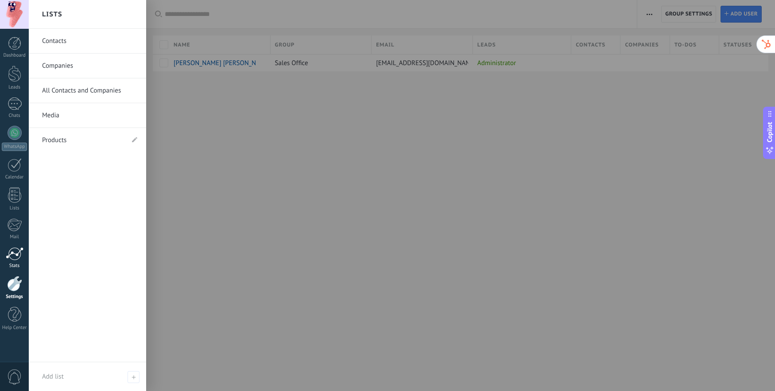
click at [8, 252] on div at bounding box center [15, 253] width 18 height 13
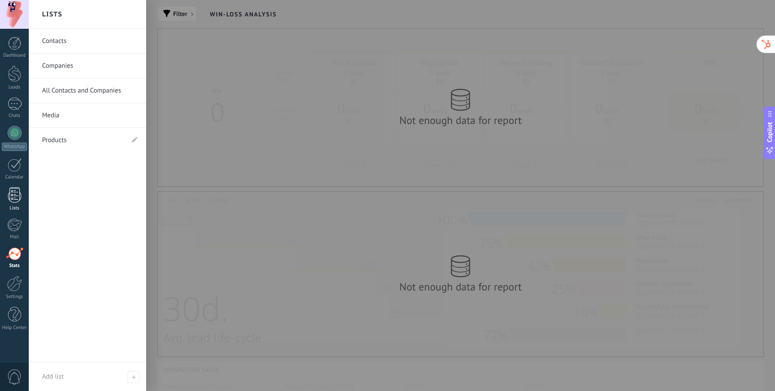
click at [14, 204] on link "Lists" at bounding box center [14, 199] width 29 height 24
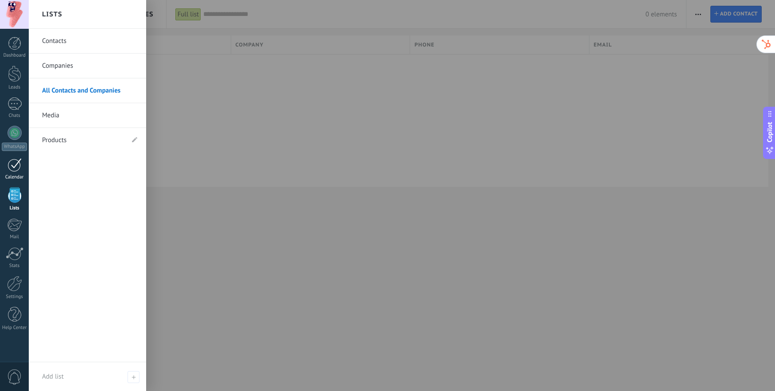
click at [11, 174] on div "Calendar" at bounding box center [15, 177] width 26 height 6
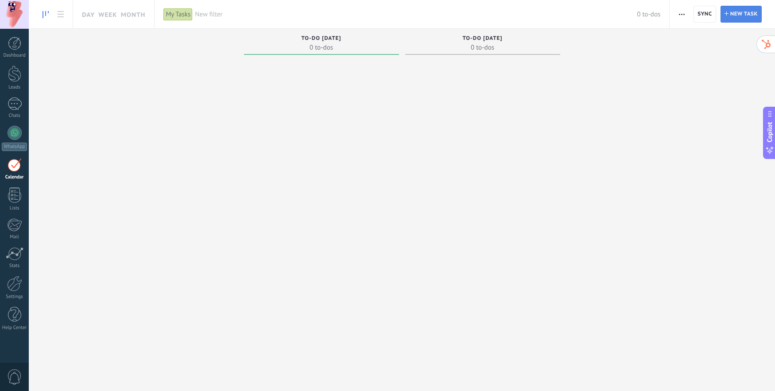
click at [644, 15] on span "New task" at bounding box center [743, 14] width 27 height 16
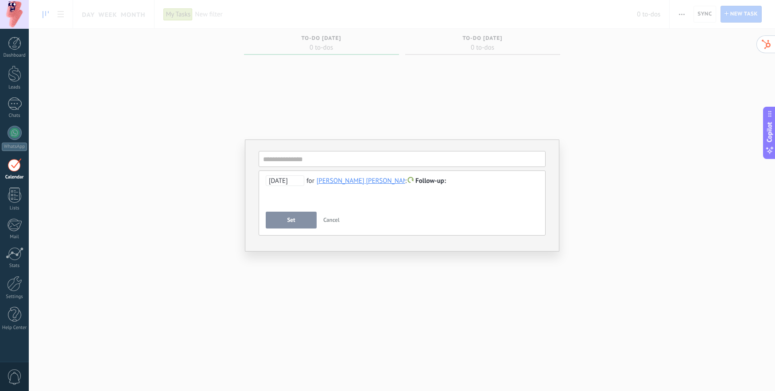
click at [300, 222] on button "Set" at bounding box center [291, 220] width 51 height 17
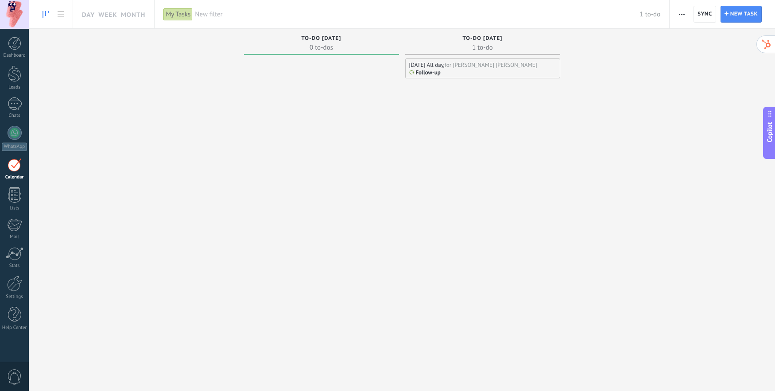
click at [468, 70] on div "Follow-up" at bounding box center [482, 72] width 147 height 7
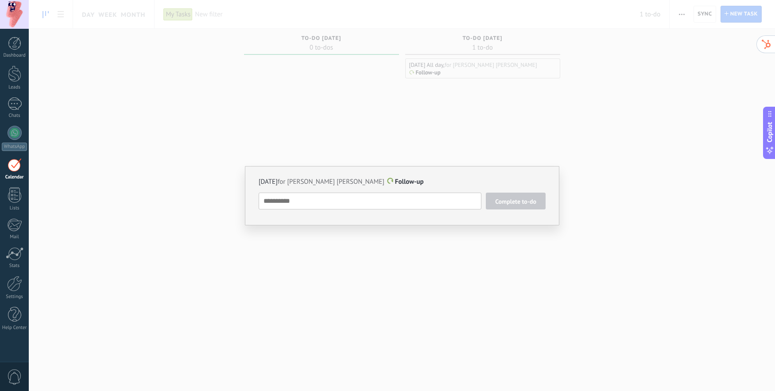
click at [412, 202] on textarea at bounding box center [370, 201] width 223 height 17
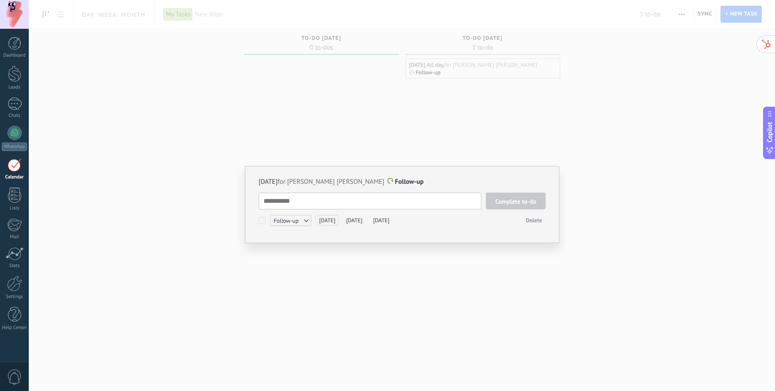
click at [538, 221] on span "Delete" at bounding box center [533, 220] width 16 height 8
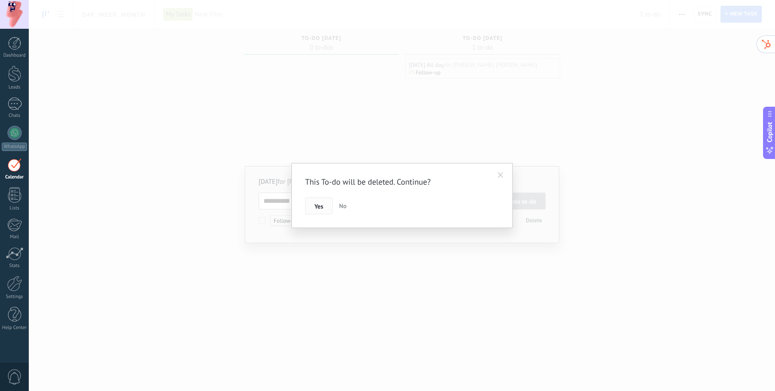
click at [327, 202] on button "Yes" at bounding box center [318, 205] width 27 height 17
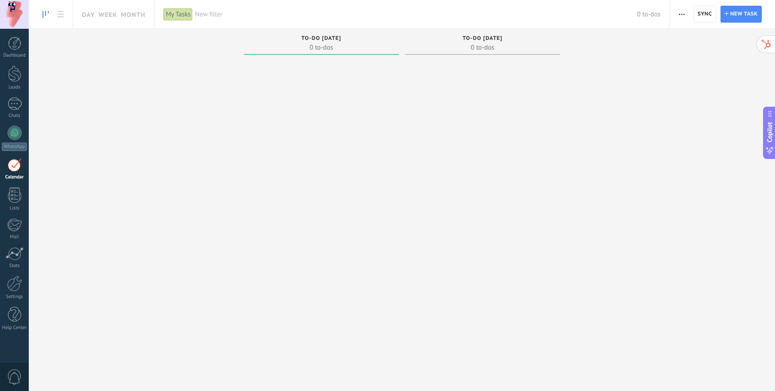
click at [487, 95] on div at bounding box center [482, 195] width 155 height 275
click at [474, 45] on span "0 to-dos" at bounding box center [482, 47] width 146 height 9
drag, startPoint x: 350, startPoint y: 52, endPoint x: 345, endPoint y: 53, distance: 4.4
click at [349, 52] on div "To-do today 0 to-dos" at bounding box center [321, 42] width 155 height 26
